Goal: Check status

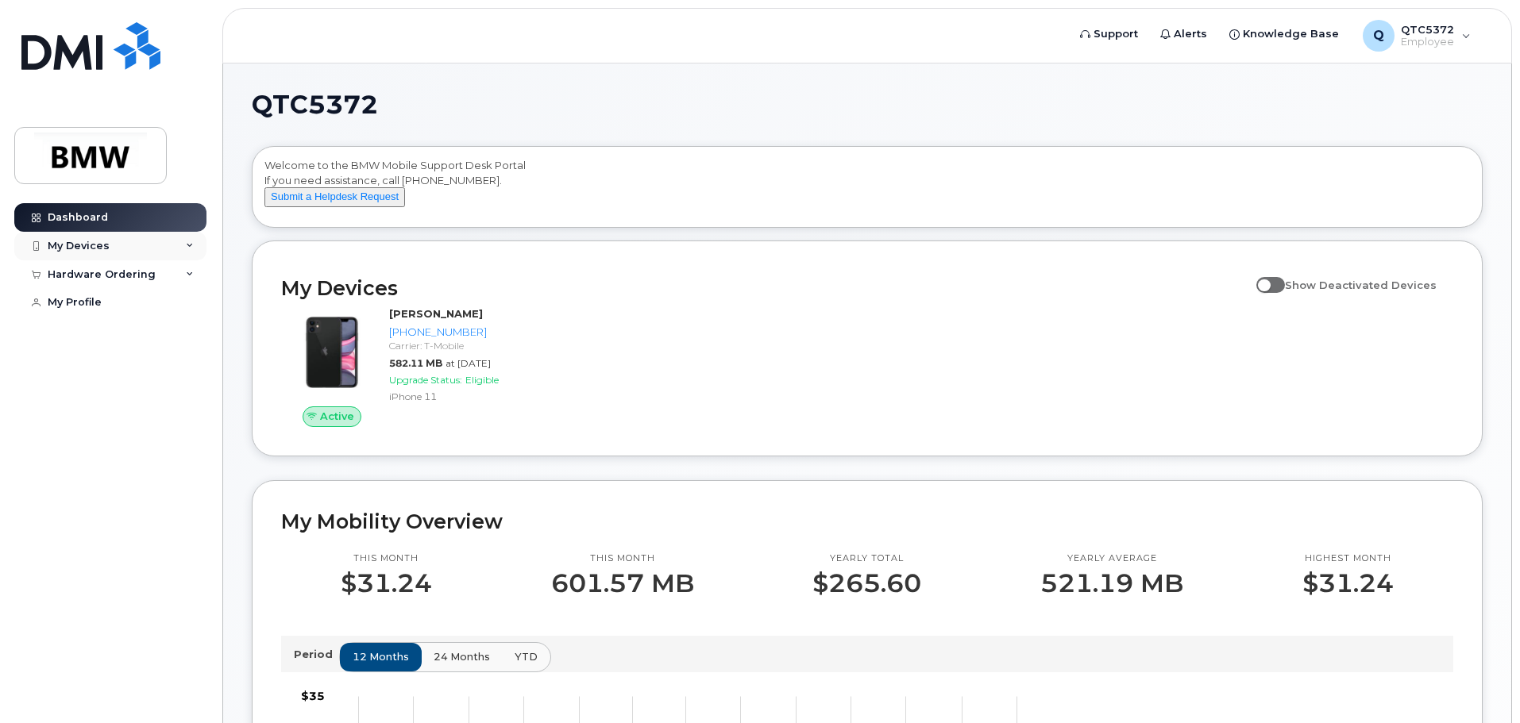
click at [182, 244] on div "My Devices" at bounding box center [110, 246] width 192 height 29
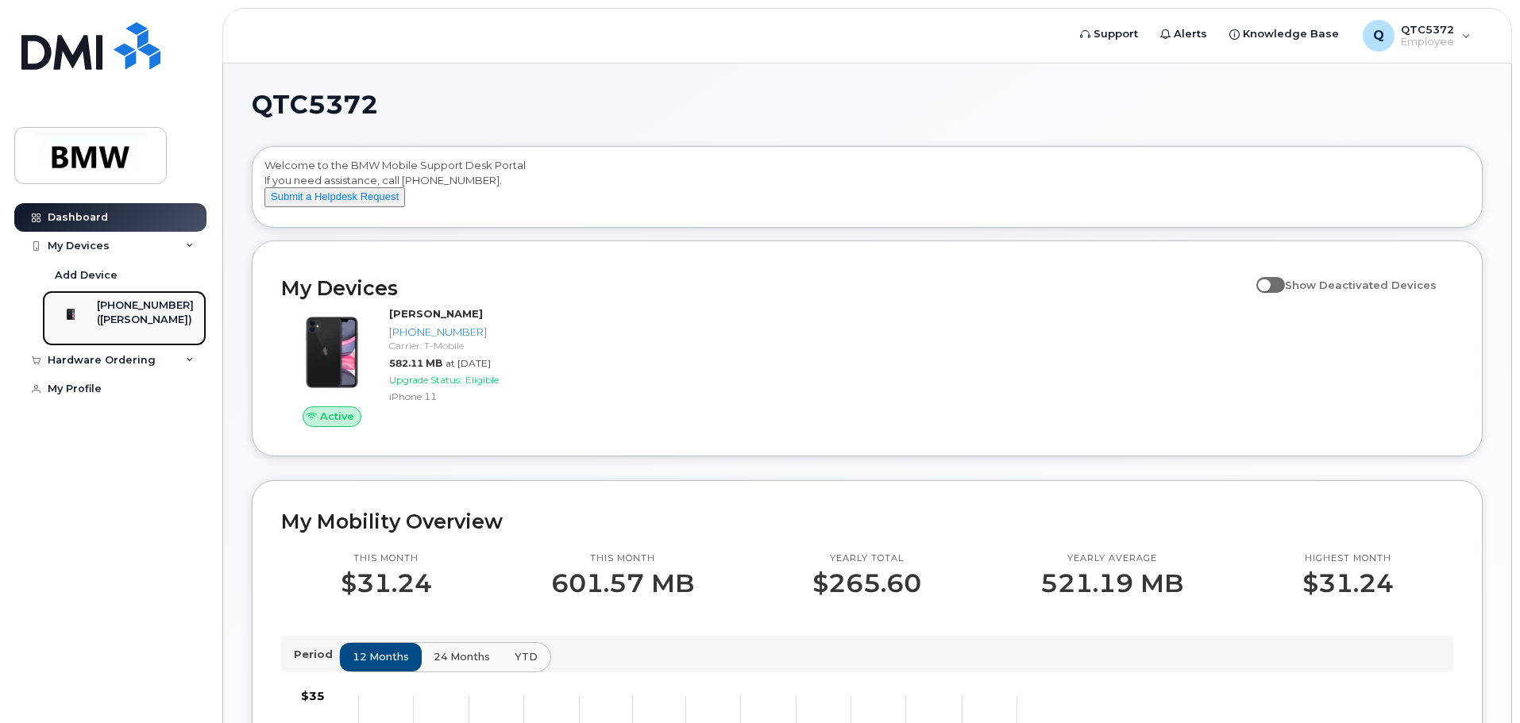
click at [91, 314] on div at bounding box center [70, 315] width 41 height 32
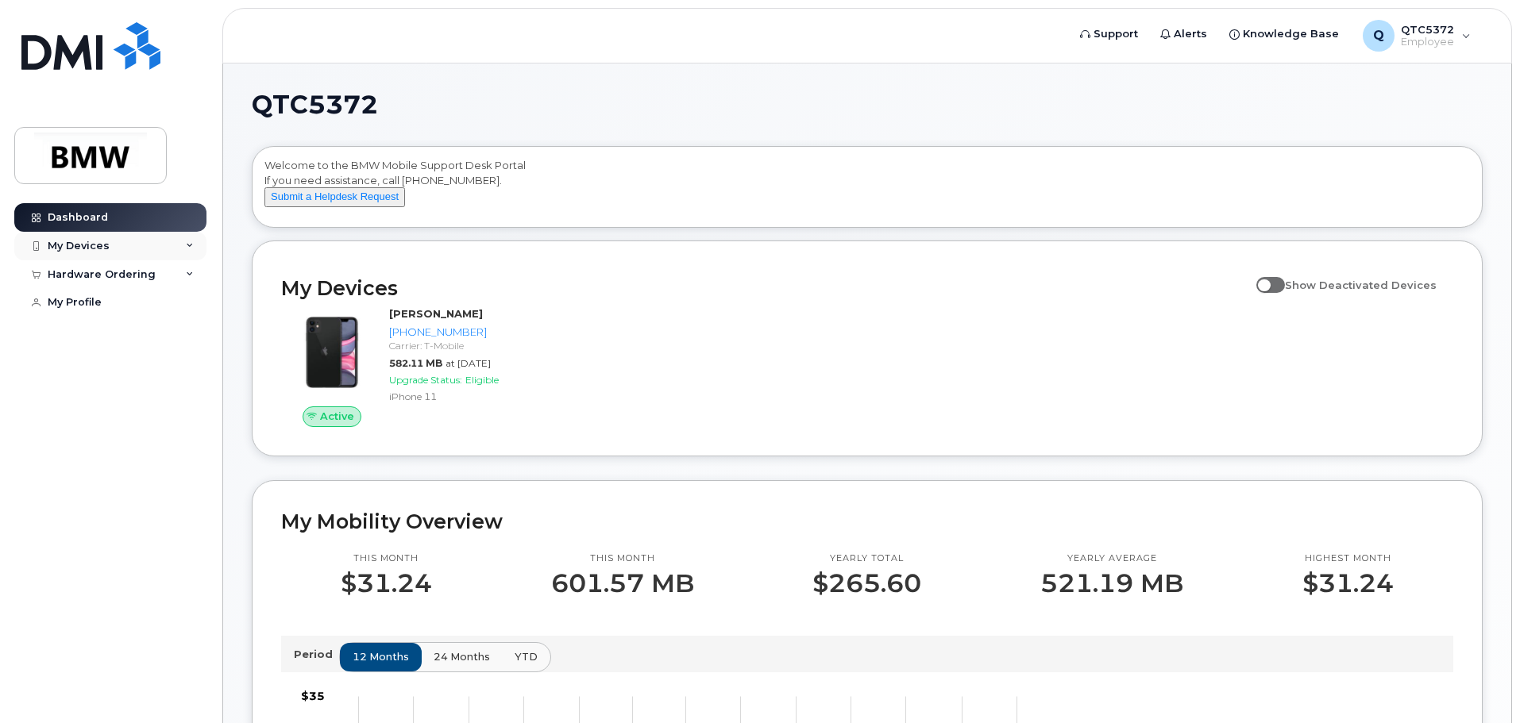
click at [78, 246] on div "My Devices" at bounding box center [79, 246] width 62 height 13
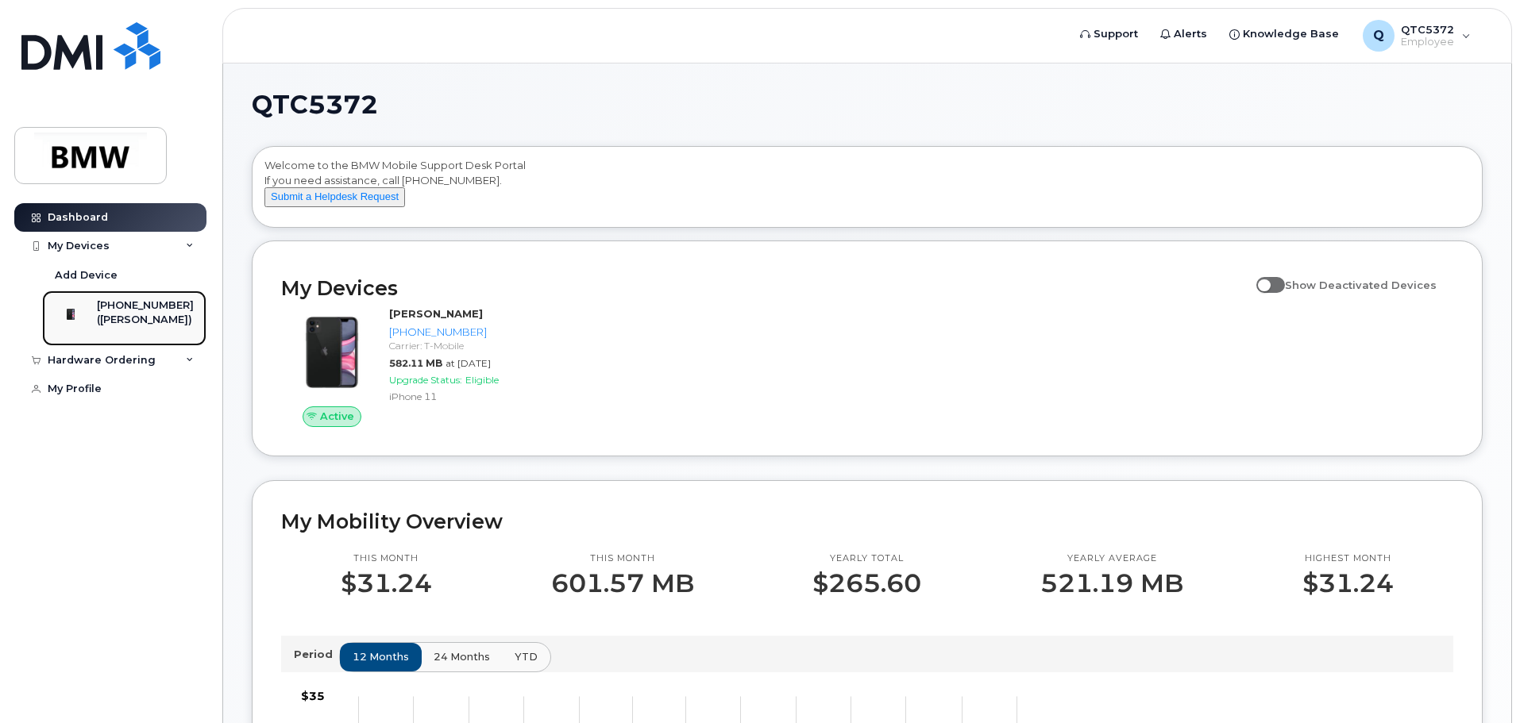
click at [107, 300] on div "[PHONE_NUMBER] ([PERSON_NAME])" at bounding box center [122, 319] width 144 height 40
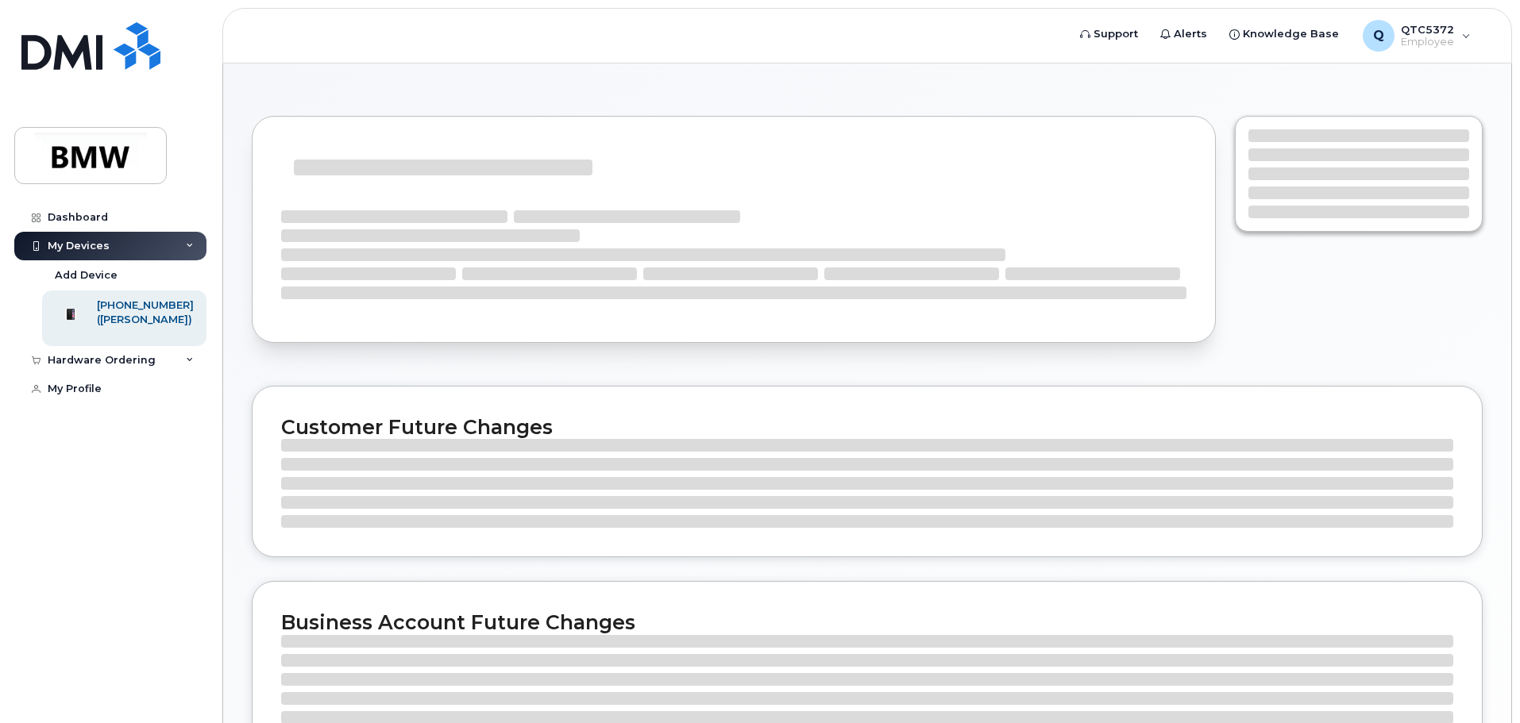
click at [119, 315] on div "([PERSON_NAME])" at bounding box center [145, 320] width 97 height 14
